Goal: Navigation & Orientation: Find specific page/section

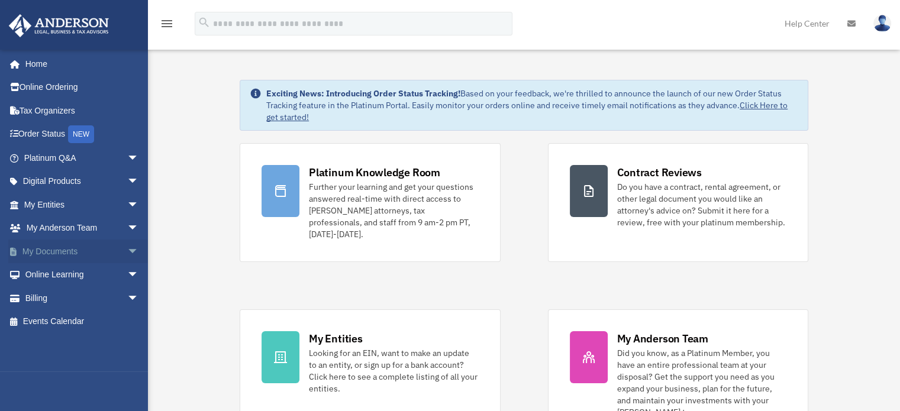
click at [128, 245] on span "arrow_drop_down" at bounding box center [139, 252] width 24 height 24
click at [128, 245] on span "arrow_drop_up" at bounding box center [139, 252] width 24 height 24
click at [129, 269] on span "arrow_drop_down" at bounding box center [139, 275] width 24 height 24
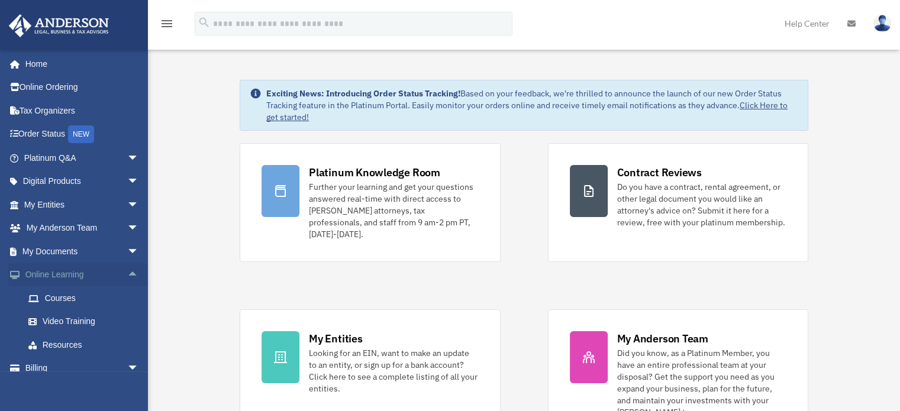
click at [129, 269] on span "arrow_drop_up" at bounding box center [139, 275] width 24 height 24
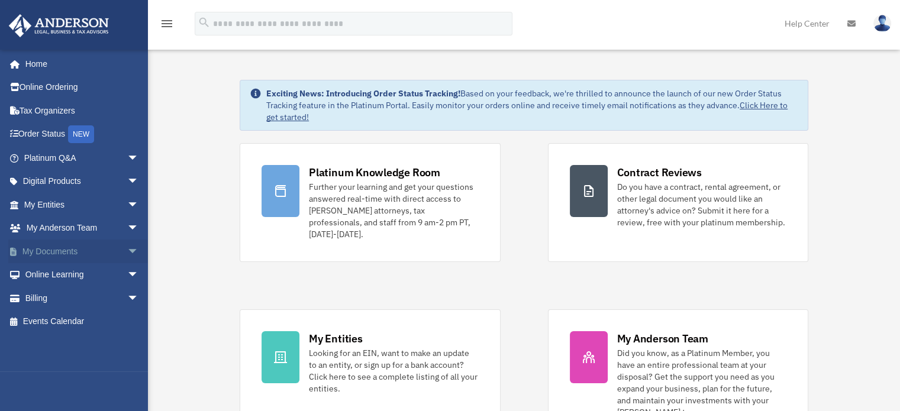
click at [127, 253] on span "arrow_drop_down" at bounding box center [139, 252] width 24 height 24
click at [127, 253] on span "arrow_drop_up" at bounding box center [139, 252] width 24 height 24
click at [127, 227] on span "arrow_drop_down" at bounding box center [139, 228] width 24 height 24
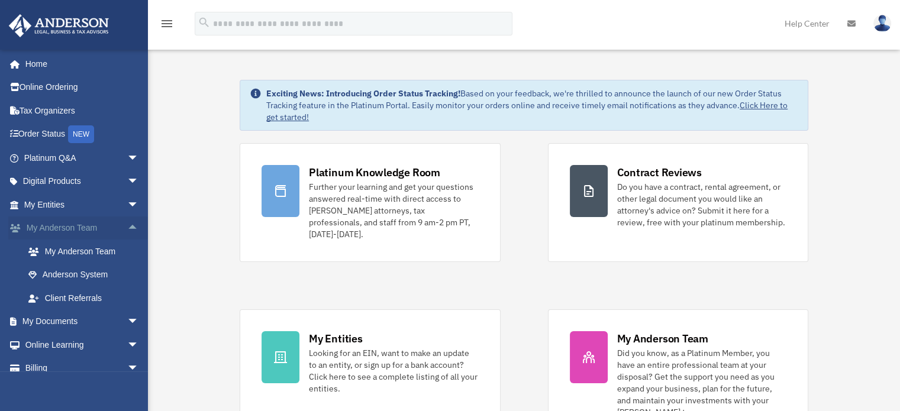
click at [127, 227] on span "arrow_drop_up" at bounding box center [139, 228] width 24 height 24
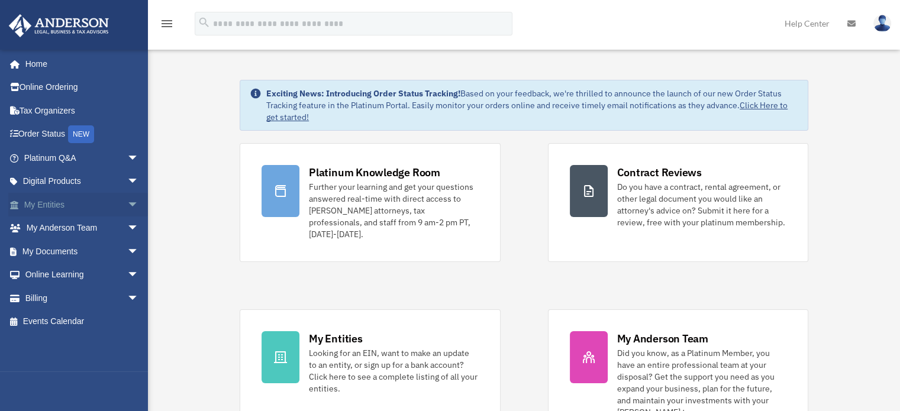
click at [127, 203] on span "arrow_drop_down" at bounding box center [139, 205] width 24 height 24
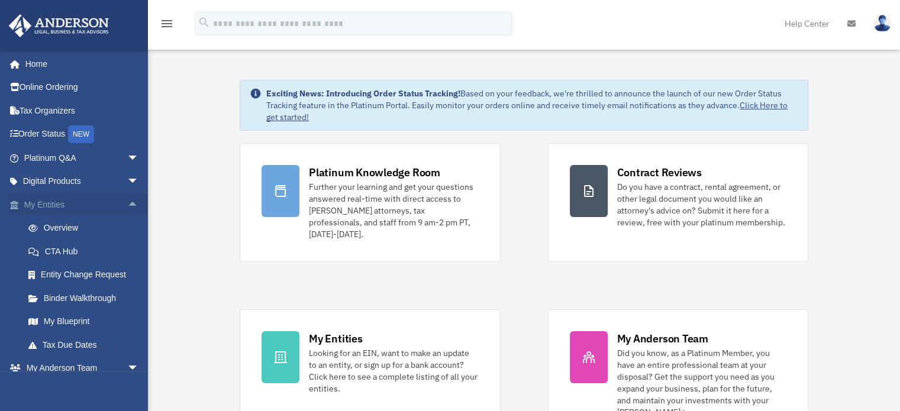
click at [127, 203] on span "arrow_drop_up" at bounding box center [139, 205] width 24 height 24
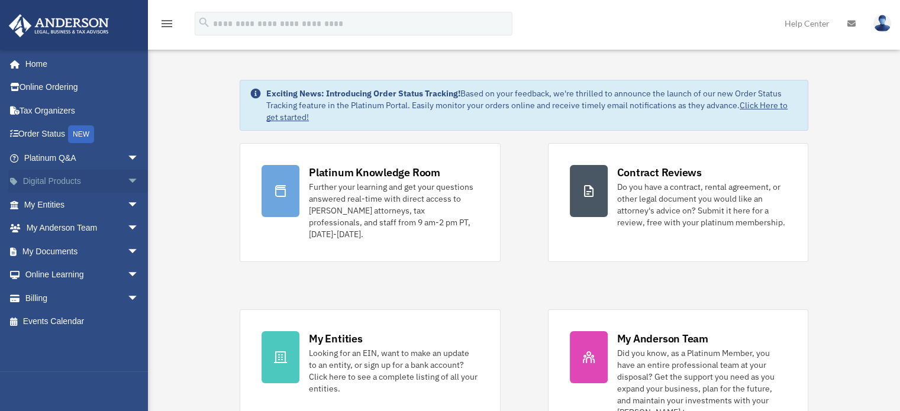
click at [127, 186] on span "arrow_drop_down" at bounding box center [139, 182] width 24 height 24
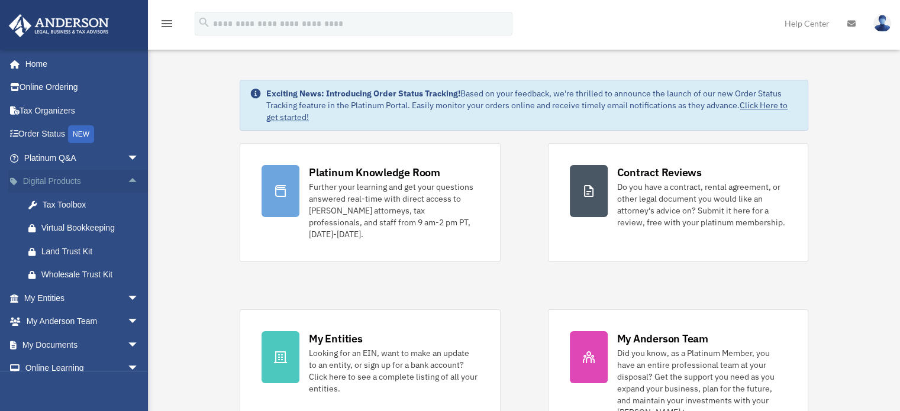
click at [127, 186] on span "arrow_drop_up" at bounding box center [139, 182] width 24 height 24
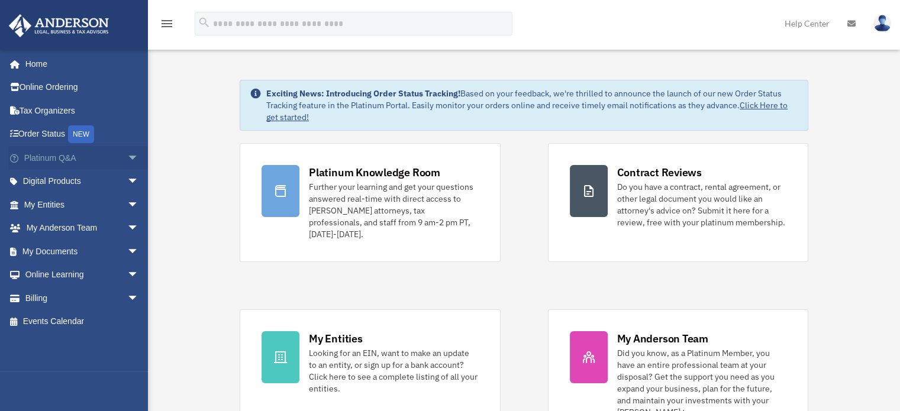
click at [127, 160] on span "arrow_drop_down" at bounding box center [139, 158] width 24 height 24
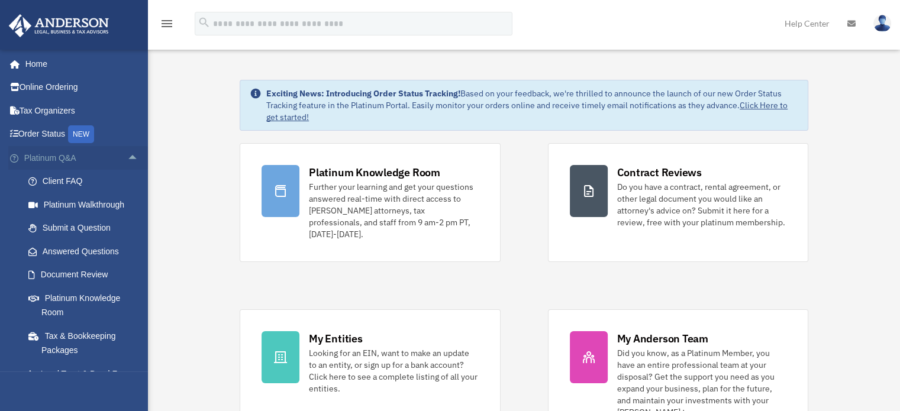
click at [127, 160] on span "arrow_drop_up" at bounding box center [139, 158] width 24 height 24
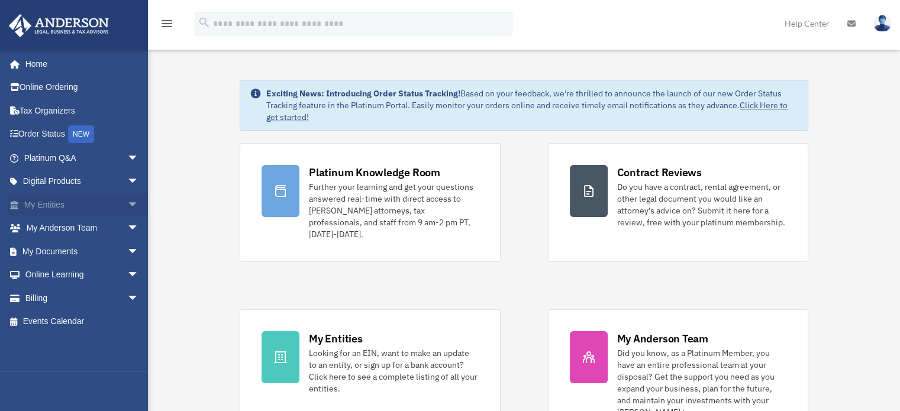
click at [127, 204] on span "arrow_drop_down" at bounding box center [139, 205] width 24 height 24
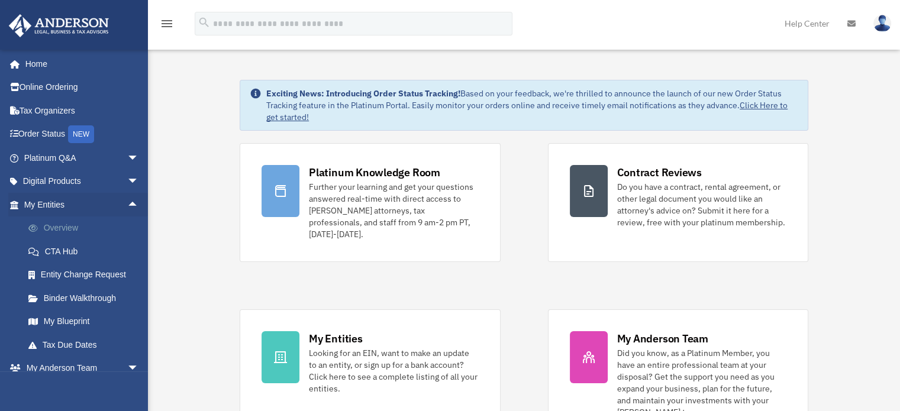
click at [86, 222] on link "Overview" at bounding box center [87, 228] width 140 height 24
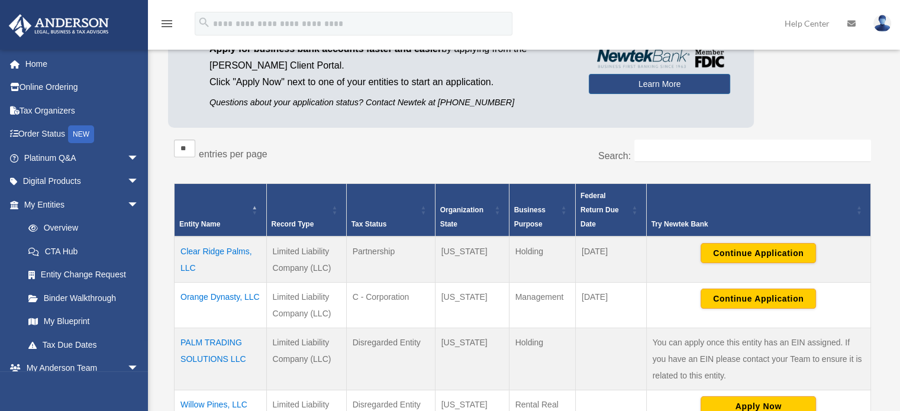
scroll to position [118, 0]
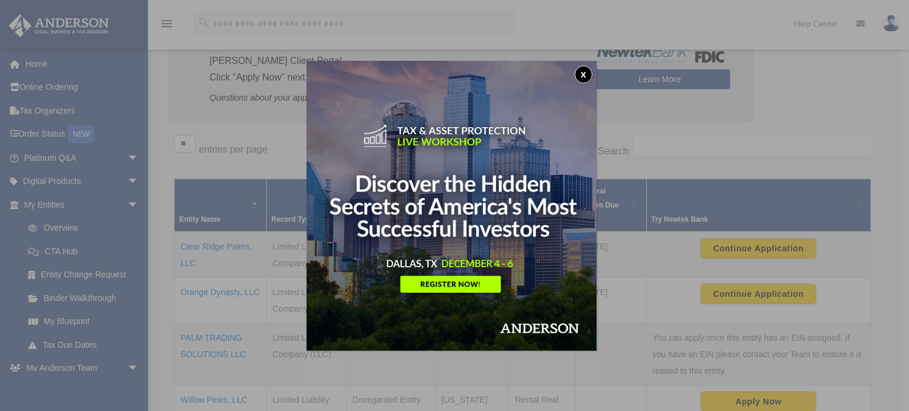
click at [584, 79] on button "x" at bounding box center [583, 75] width 18 height 18
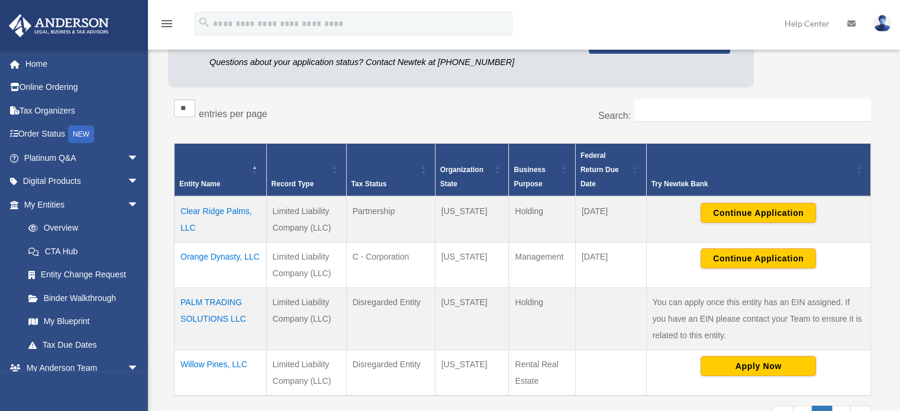
scroll to position [163, 0]
